Goal: Communication & Community: Answer question/provide support

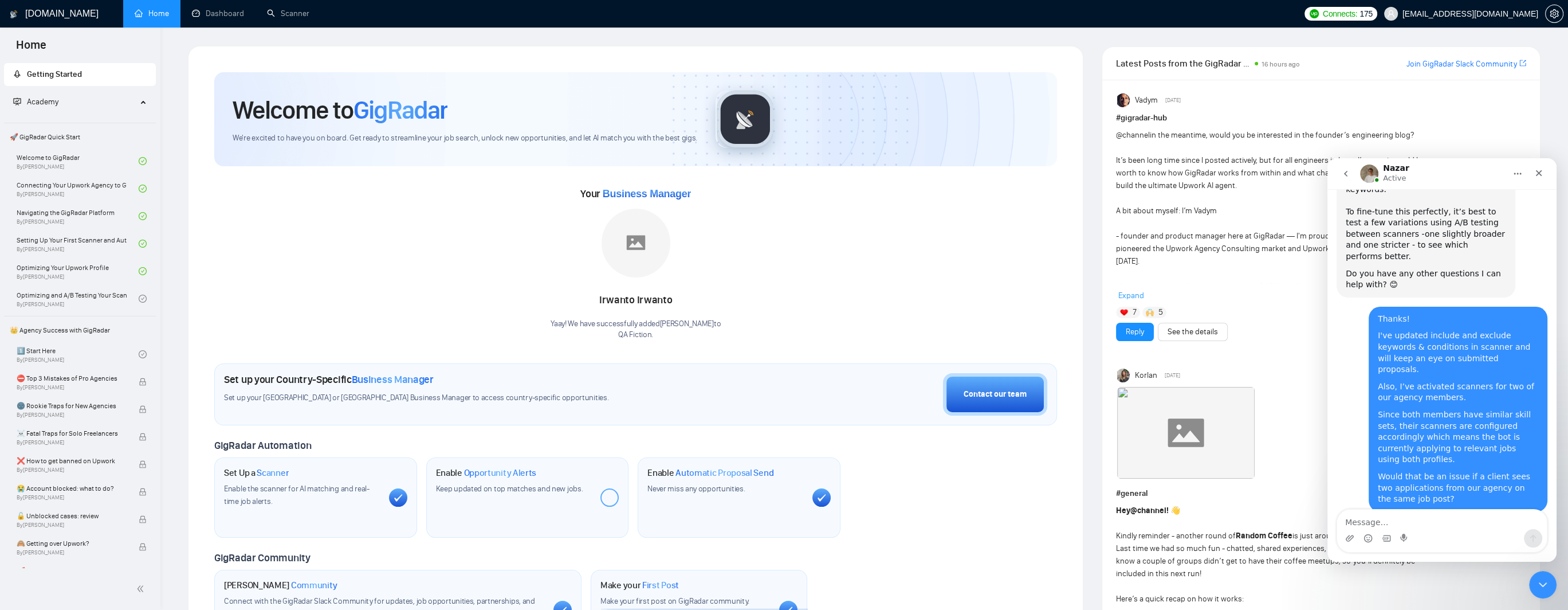
scroll to position [713, 0]
drag, startPoint x: 1408, startPoint y: 459, endPoint x: 1483, endPoint y: 459, distance: 75.0
click at [1483, 568] on div "Could you please share which job post this happened on? That will help me under…" at bounding box center [1426, 590] width 160 height 45
drag, startPoint x: 1368, startPoint y: 470, endPoint x: 1421, endPoint y: 470, distance: 53.0
click at [1421, 568] on div "Could you please share which job post this happened on? That will help me under…" at bounding box center [1426, 590] width 160 height 45
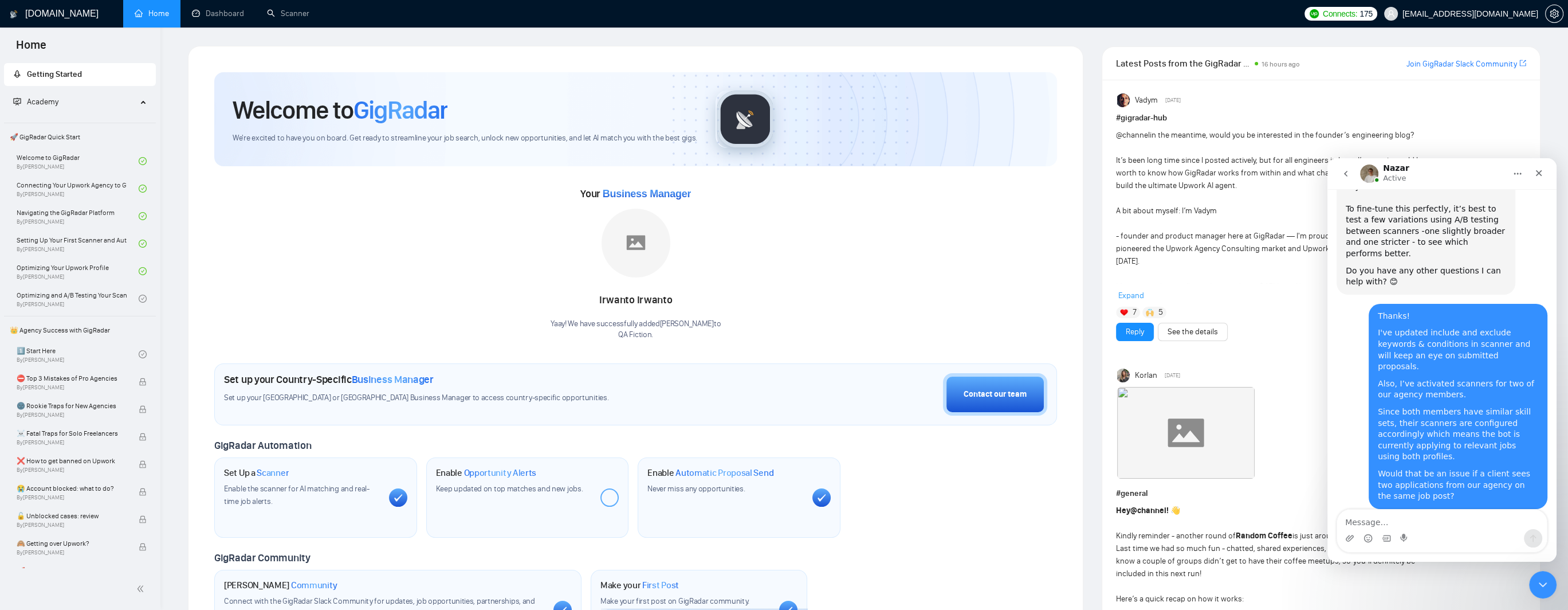
click at [1434, 568] on div "Could you please share which job post this happened on? That will help me under…" at bounding box center [1426, 590] width 160 height 45
click at [1433, 519] on textarea "Message…" at bounding box center [1441, 519] width 210 height 20
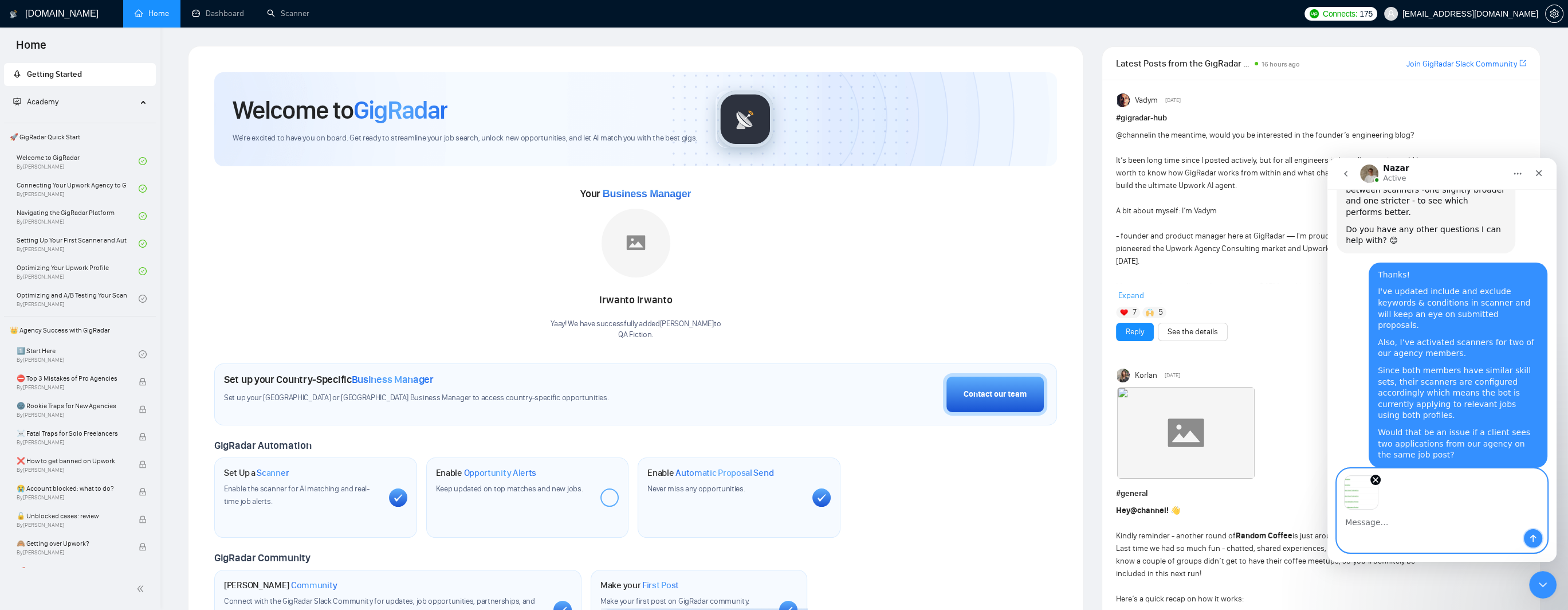
click at [1531, 538] on icon "Send a message…" at bounding box center [1533, 538] width 9 height 9
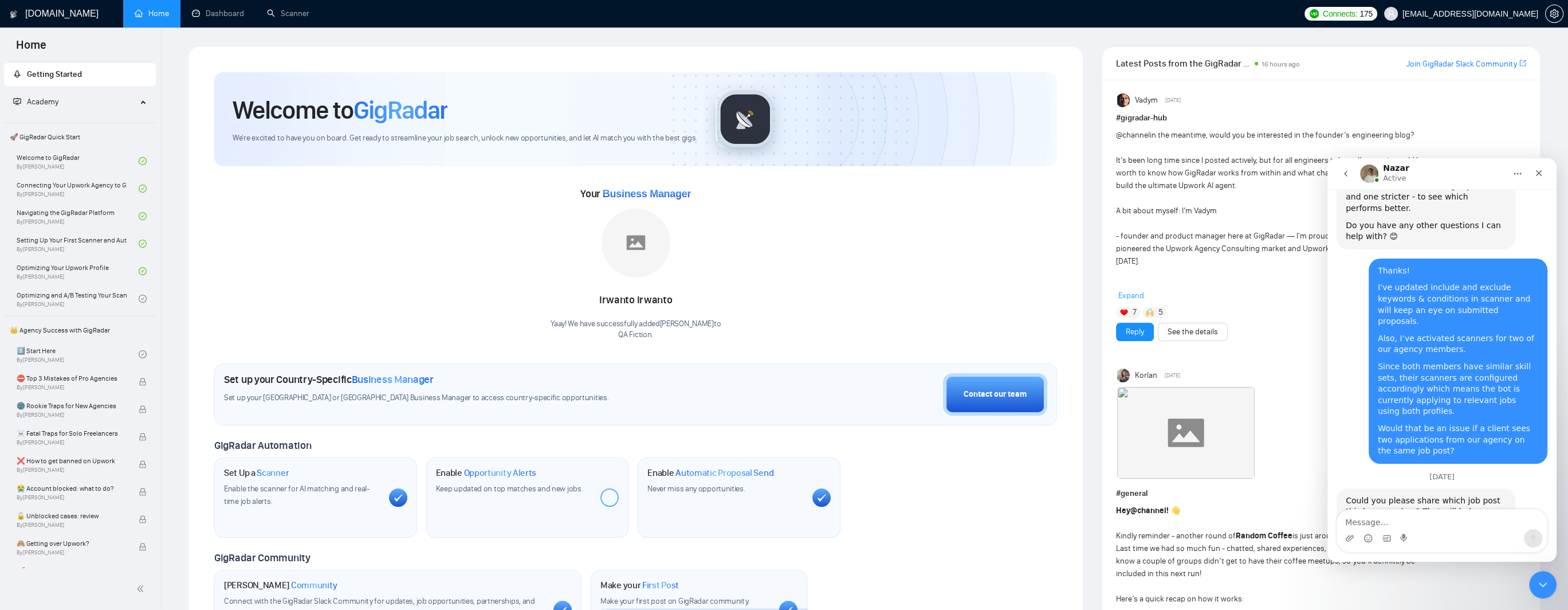
paste textarea "[URL][DOMAIN_NAME]"
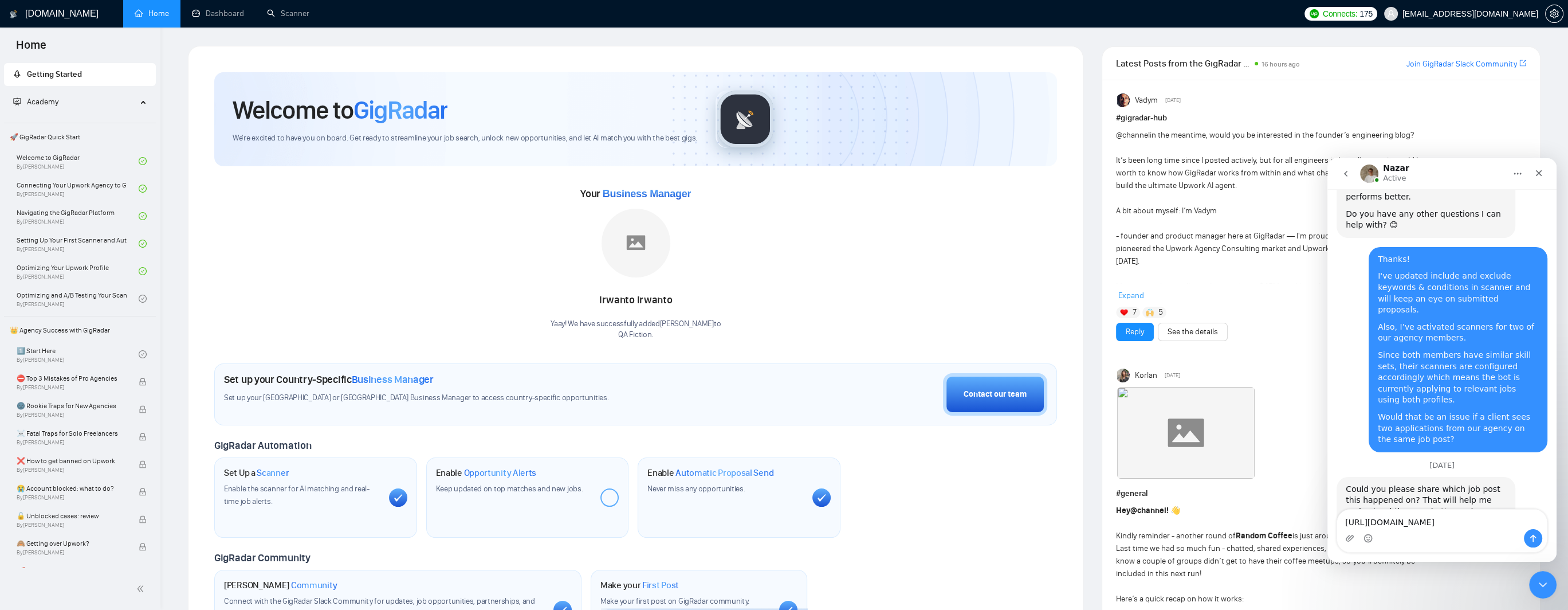
type textarea "[URL][DOMAIN_NAME]"
click at [1531, 537] on icon "Send a message…" at bounding box center [1533, 538] width 6 height 7
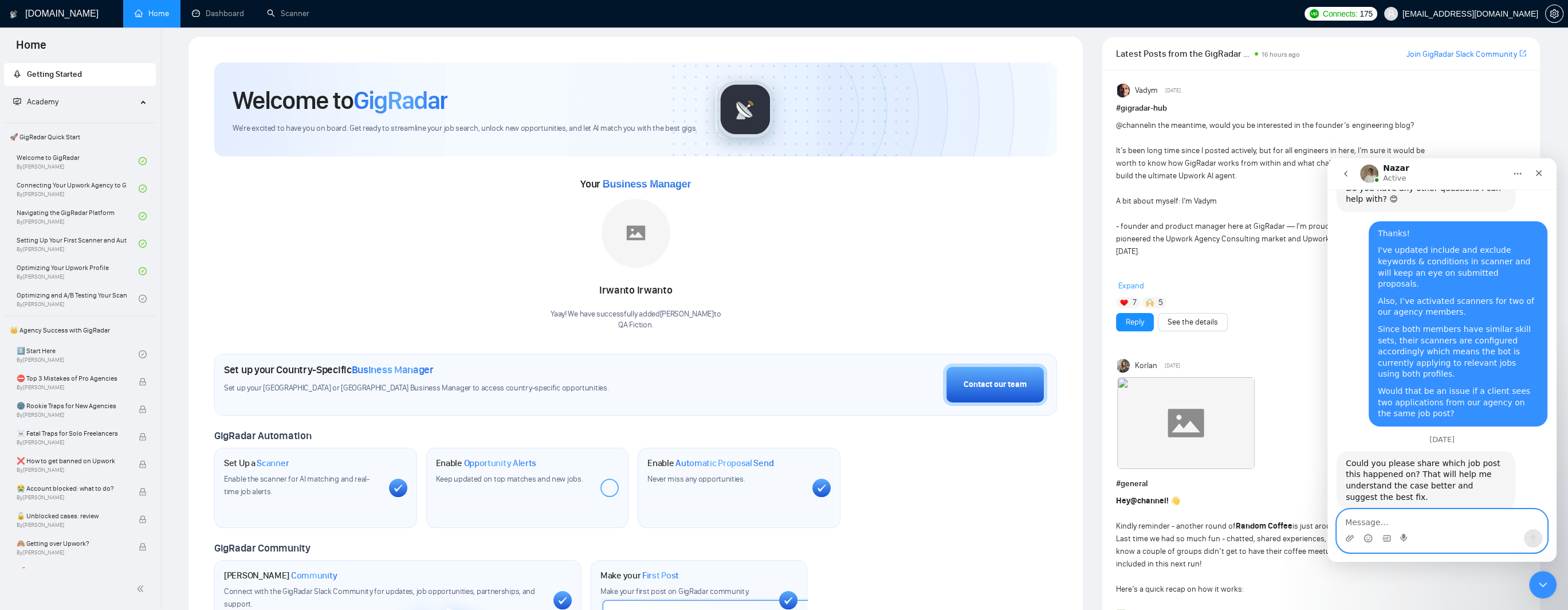
scroll to position [0, 0]
